Goal: Navigation & Orientation: Find specific page/section

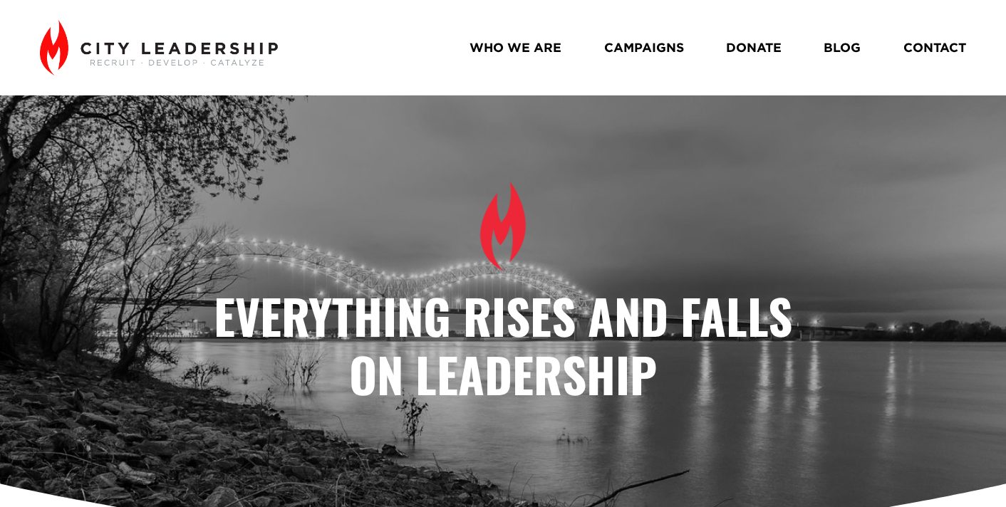
click at [643, 51] on link "CAMPAIGNS" at bounding box center [644, 48] width 80 height 25
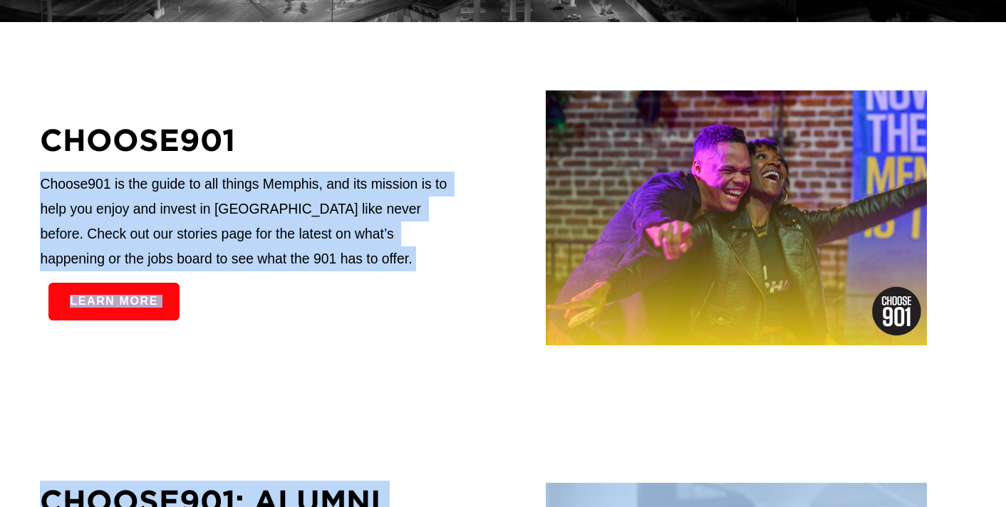
scroll to position [309, 0]
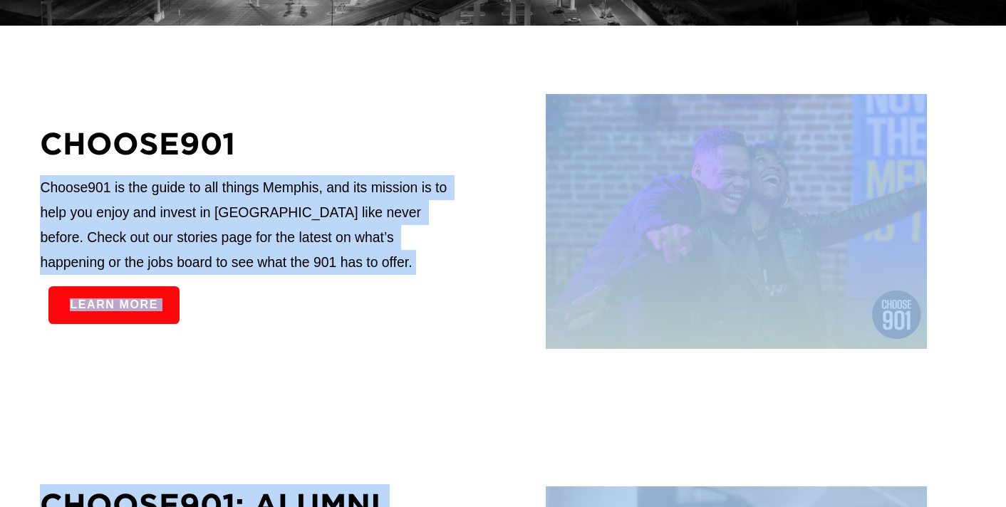
drag, startPoint x: 313, startPoint y: 321, endPoint x: 36, endPoint y: 172, distance: 314.9
copy article "Choose901 is the guide to all things Memphis, and its mission is to help you en…"
